Goal: Task Accomplishment & Management: Complete application form

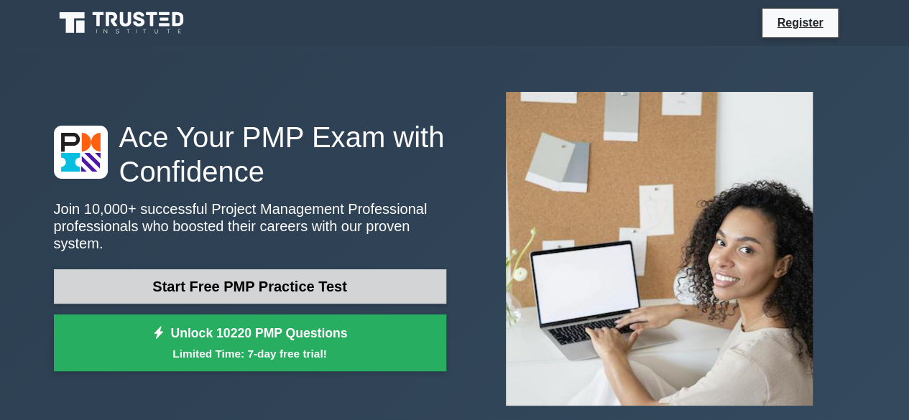
click at [234, 280] on link "Start Free PMP Practice Test" at bounding box center [250, 286] width 392 height 34
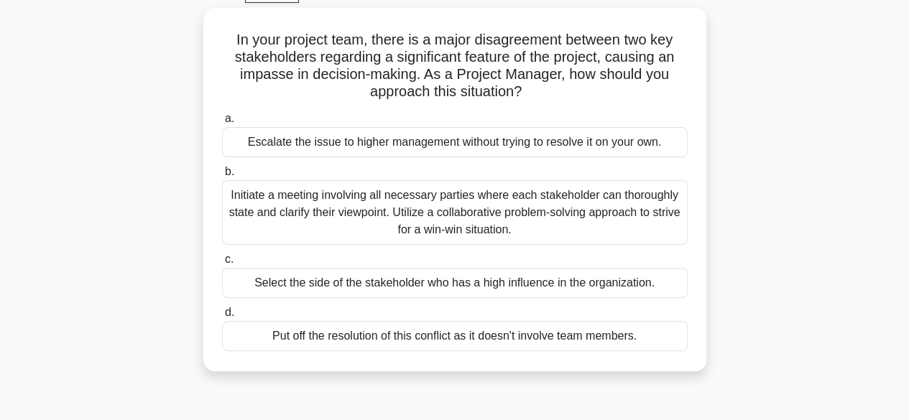
scroll to position [86, 0]
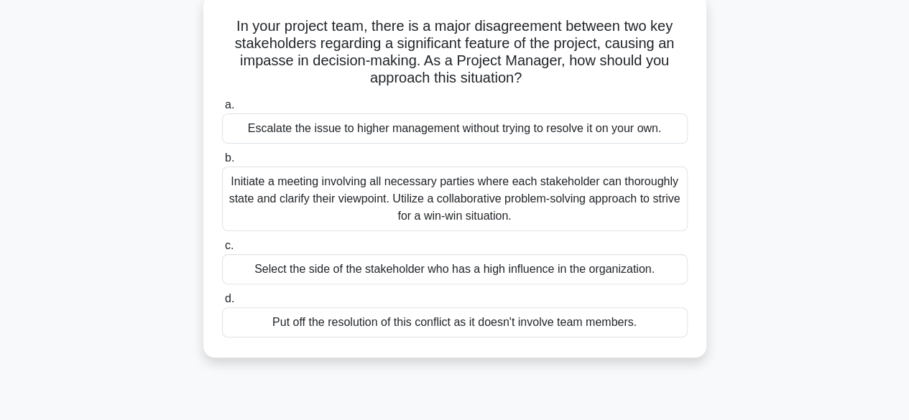
click at [237, 184] on div "Initiate a meeting involving all necessary parties where each stakeholder can t…" at bounding box center [455, 199] width 466 height 65
click at [222, 163] on input "b. Initiate a meeting involving all necessary parties where each stakeholder ca…" at bounding box center [222, 158] width 0 height 9
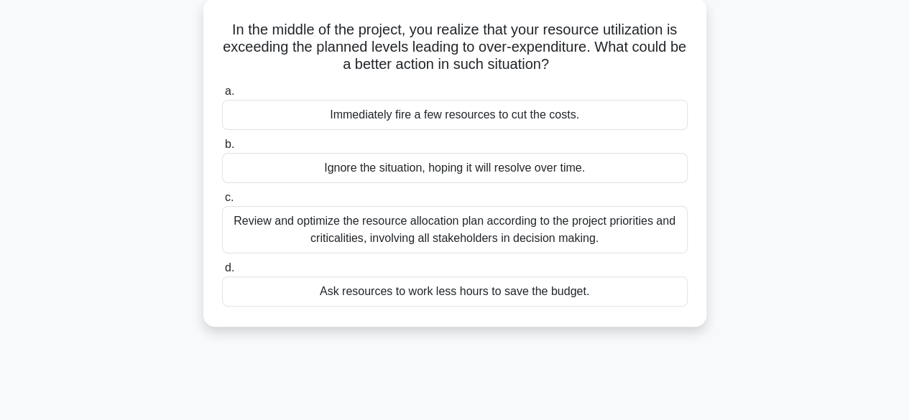
scroll to position [0, 0]
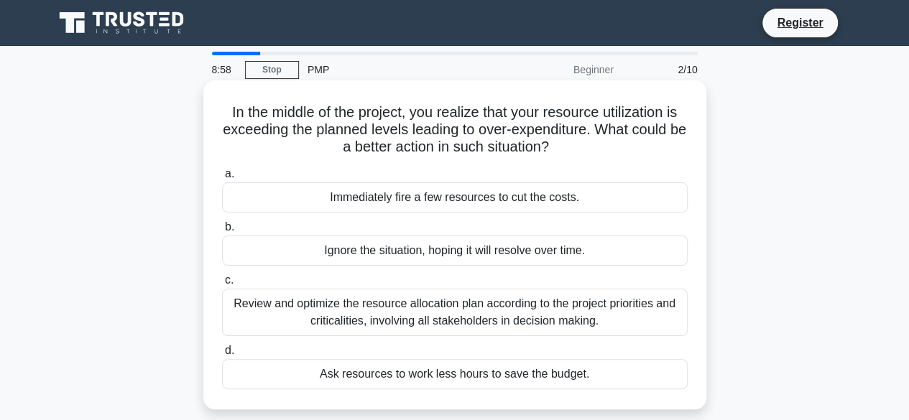
click at [243, 300] on div "Review and optimize the resource allocation plan according to the project prior…" at bounding box center [455, 312] width 466 height 47
click at [222, 285] on input "c. Review and optimize the resource allocation plan according to the project pr…" at bounding box center [222, 280] width 0 height 9
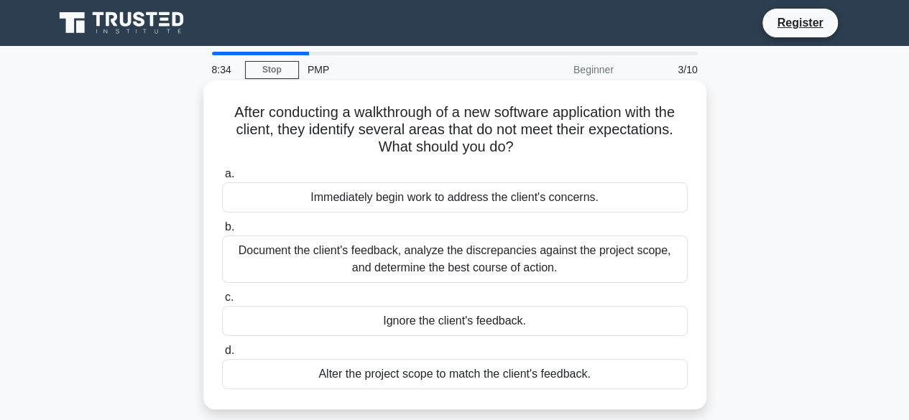
click at [240, 245] on div "Document the client's feedback, analyze the discrepancies against the project s…" at bounding box center [455, 259] width 466 height 47
click at [222, 232] on input "b. Document the client's feedback, analyze the discrepancies against the projec…" at bounding box center [222, 227] width 0 height 9
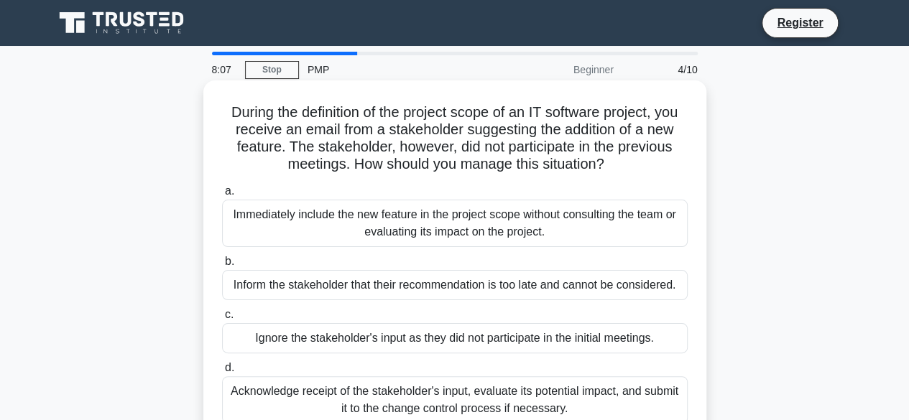
click at [372, 404] on div "Acknowledge receipt of the stakeholder's input, evaluate its potential impact, …" at bounding box center [455, 399] width 466 height 47
click at [222, 373] on input "d. Acknowledge receipt of the stakeholder's input, evaluate its potential impac…" at bounding box center [222, 368] width 0 height 9
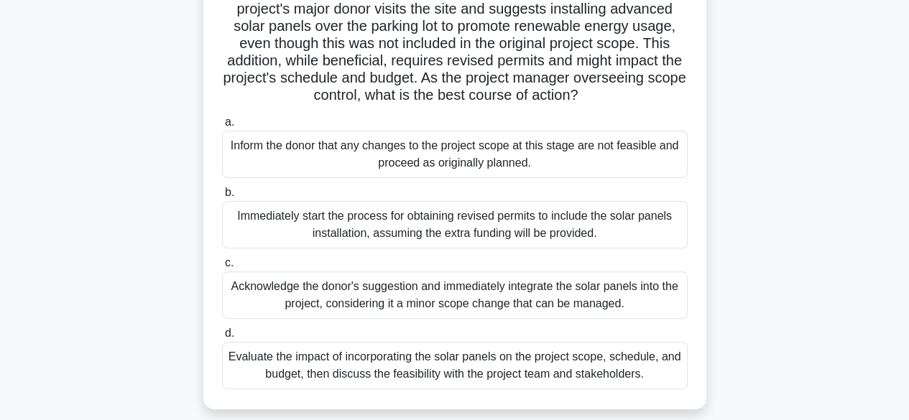
scroll to position [153, 0]
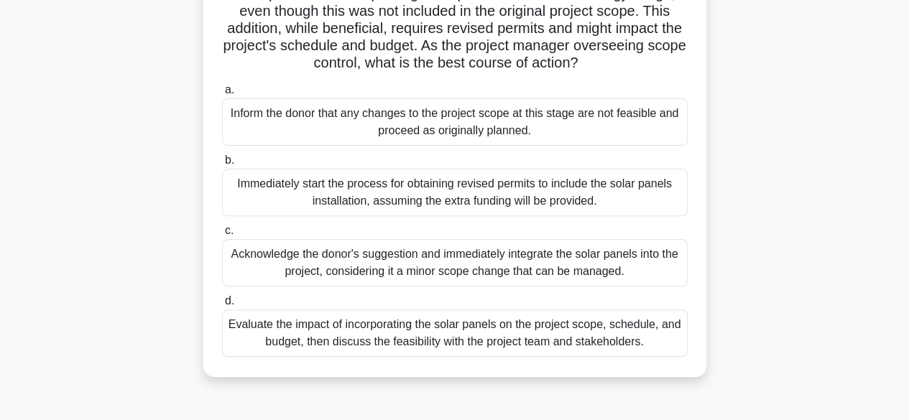
click at [338, 347] on div "Evaluate the impact of incorporating the solar panels on the project scope, sch…" at bounding box center [455, 333] width 466 height 47
click at [222, 306] on input "d. Evaluate the impact of incorporating the solar panels on the project scope, …" at bounding box center [222, 301] width 0 height 9
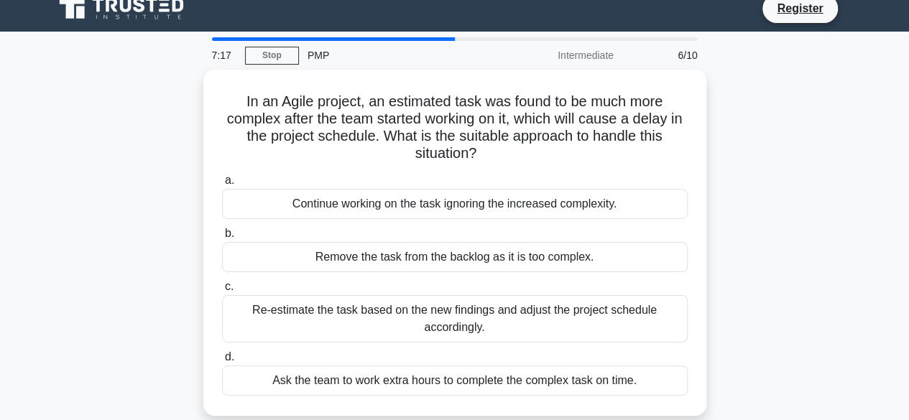
scroll to position [0, 0]
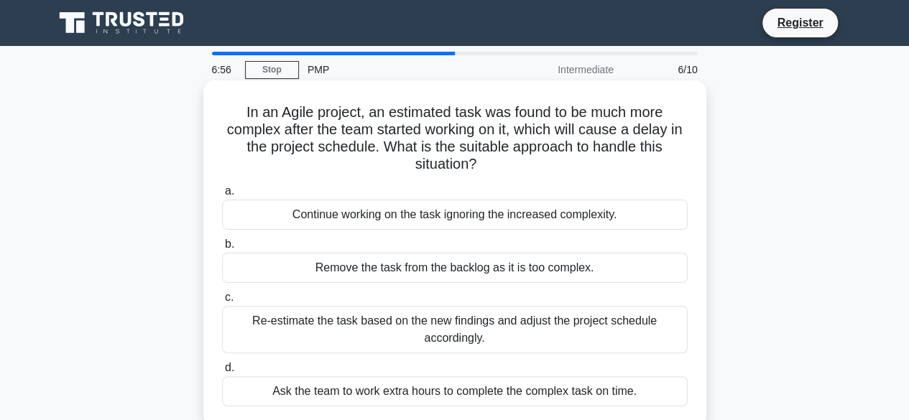
click at [366, 337] on div "Re-estimate the task based on the new findings and adjust the project schedule …" at bounding box center [455, 329] width 466 height 47
click at [222, 302] on input "c. Re-estimate the task based on the new findings and adjust the project schedu…" at bounding box center [222, 297] width 0 height 9
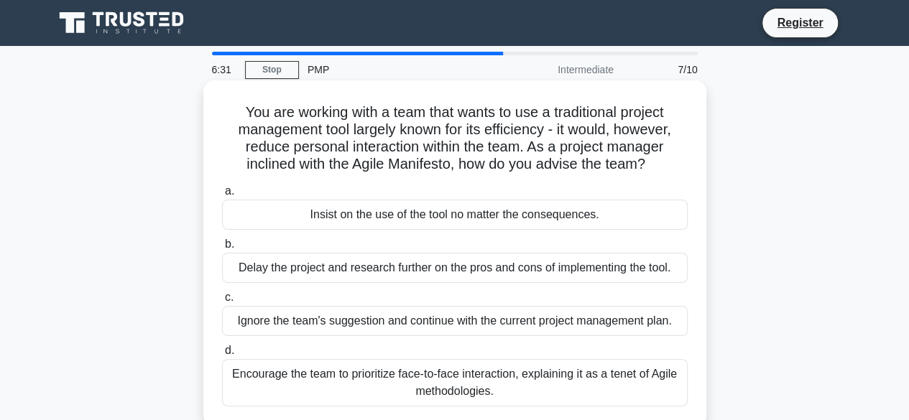
click at [389, 392] on div "Encourage the team to prioritize face-to-face interaction, explaining it as a t…" at bounding box center [455, 382] width 466 height 47
click at [222, 356] on input "d. Encourage the team to prioritize face-to-face interaction, explaining it as …" at bounding box center [222, 350] width 0 height 9
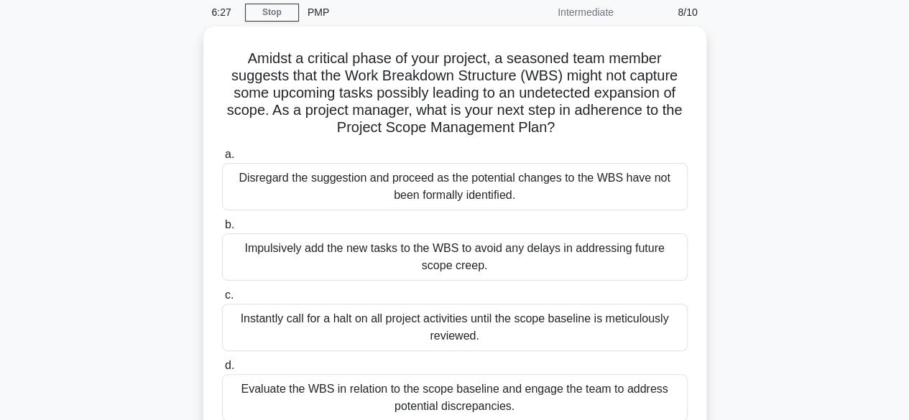
scroll to position [86, 0]
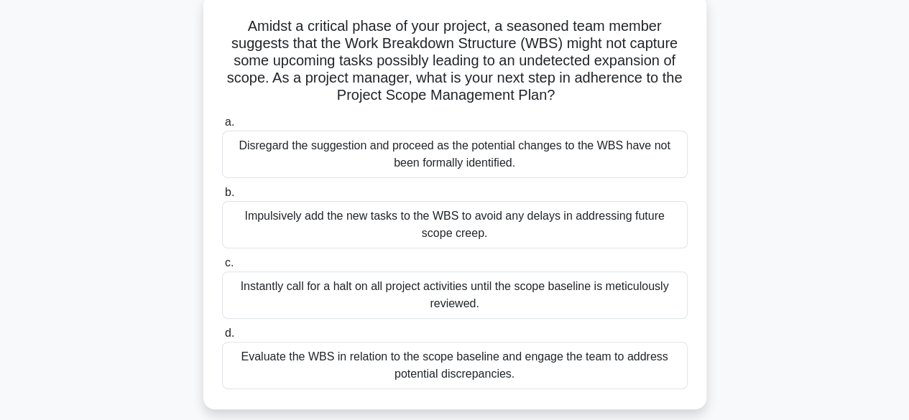
click at [473, 362] on div "Evaluate the WBS in relation to the scope baseline and engage the team to addre…" at bounding box center [455, 365] width 466 height 47
click at [222, 338] on input "d. Evaluate the WBS in relation to the scope baseline and engage the team to ad…" at bounding box center [222, 333] width 0 height 9
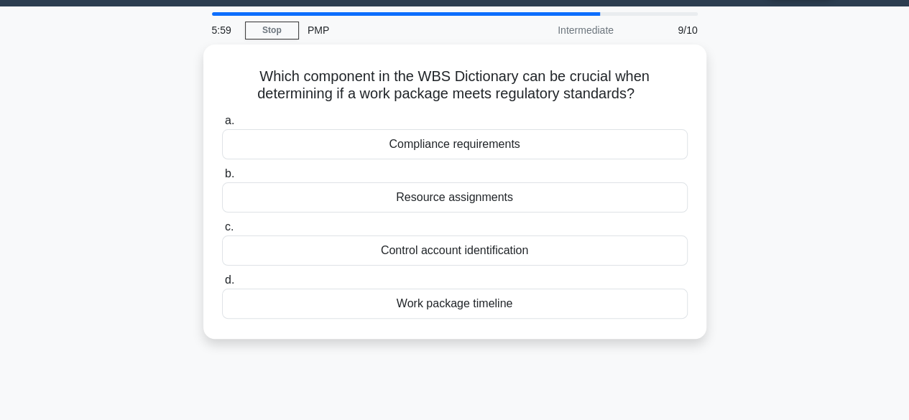
scroll to position [0, 0]
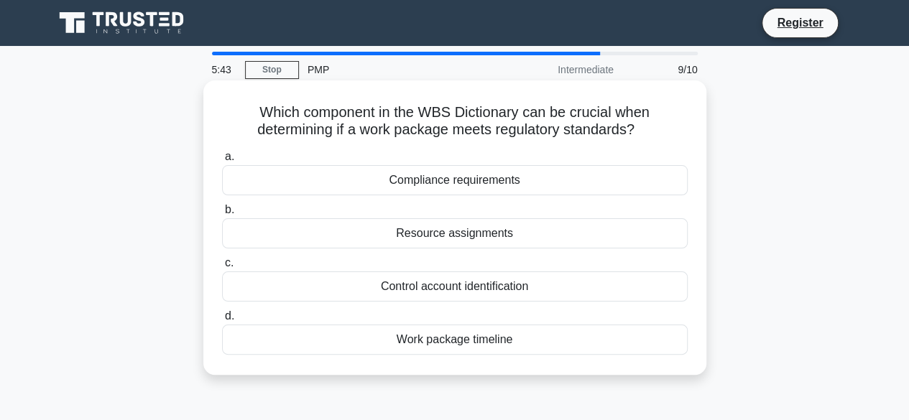
click at [425, 184] on div "Compliance requirements" at bounding box center [455, 180] width 466 height 30
click at [222, 162] on input "a. Compliance requirements" at bounding box center [222, 156] width 0 height 9
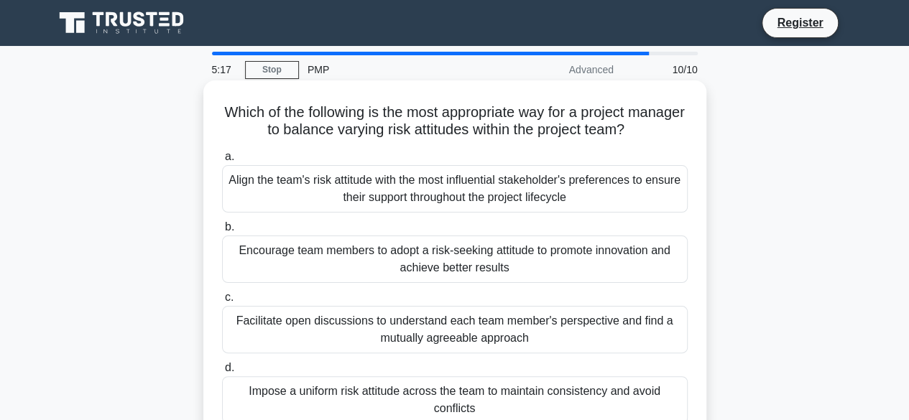
click at [450, 334] on div "Facilitate open discussions to understand each team member's perspective and fi…" at bounding box center [455, 329] width 466 height 47
click at [222, 302] on input "c. Facilitate open discussions to understand each team member's perspective and…" at bounding box center [222, 297] width 0 height 9
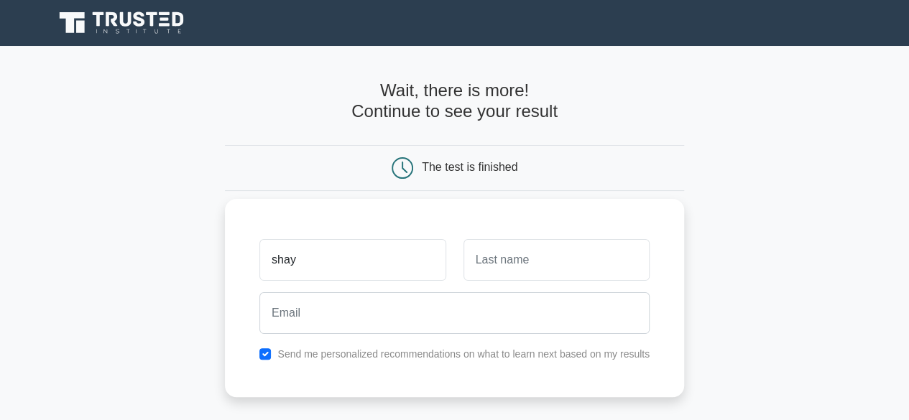
type input "shay"
click at [501, 253] on input "text" at bounding box center [556, 260] width 186 height 42
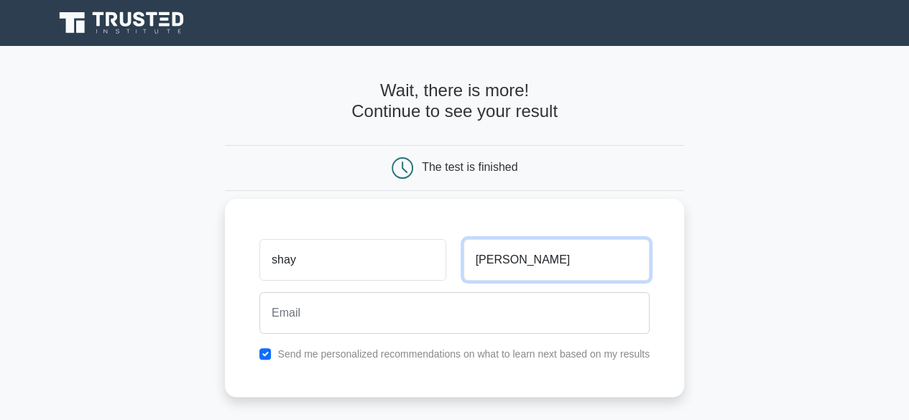
type input "[PERSON_NAME]"
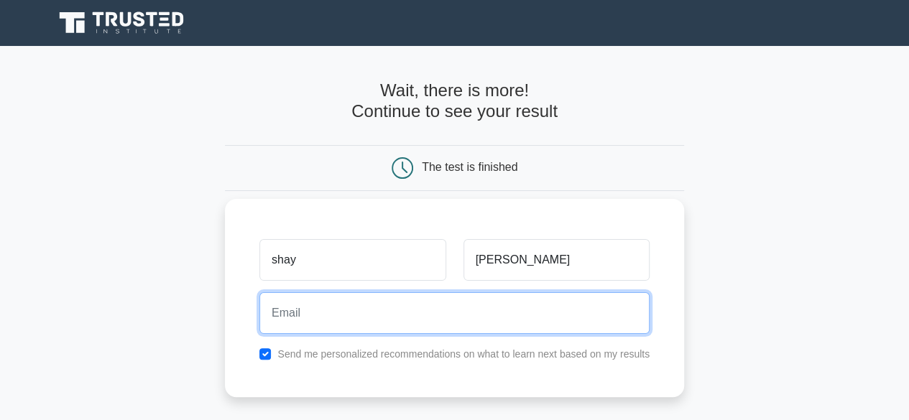
click at [340, 310] on input "email" at bounding box center [454, 313] width 390 height 42
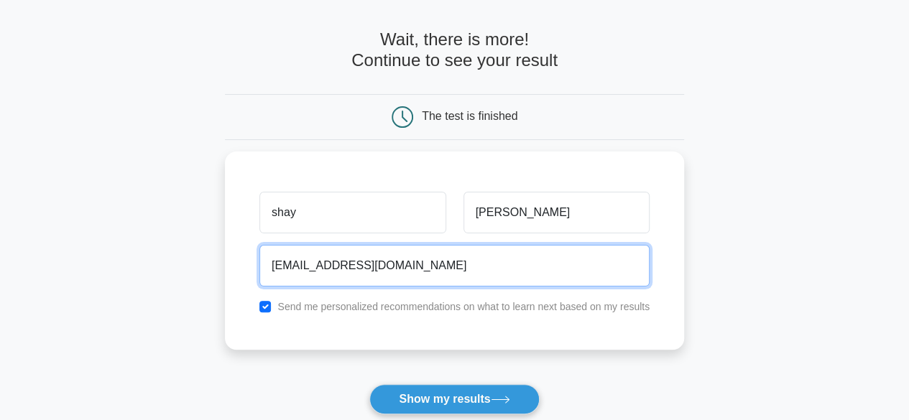
scroll to position [57, 0]
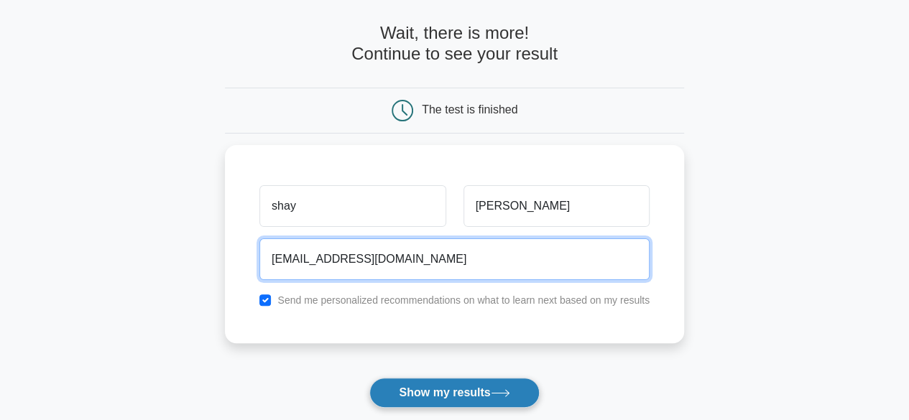
type input "[EMAIL_ADDRESS][DOMAIN_NAME]"
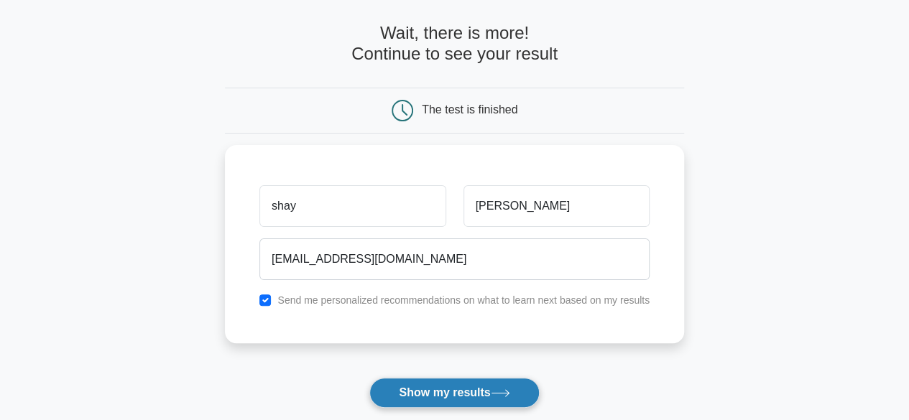
click at [467, 393] on button "Show my results" at bounding box center [454, 393] width 170 height 30
